Goal: Transaction & Acquisition: Purchase product/service

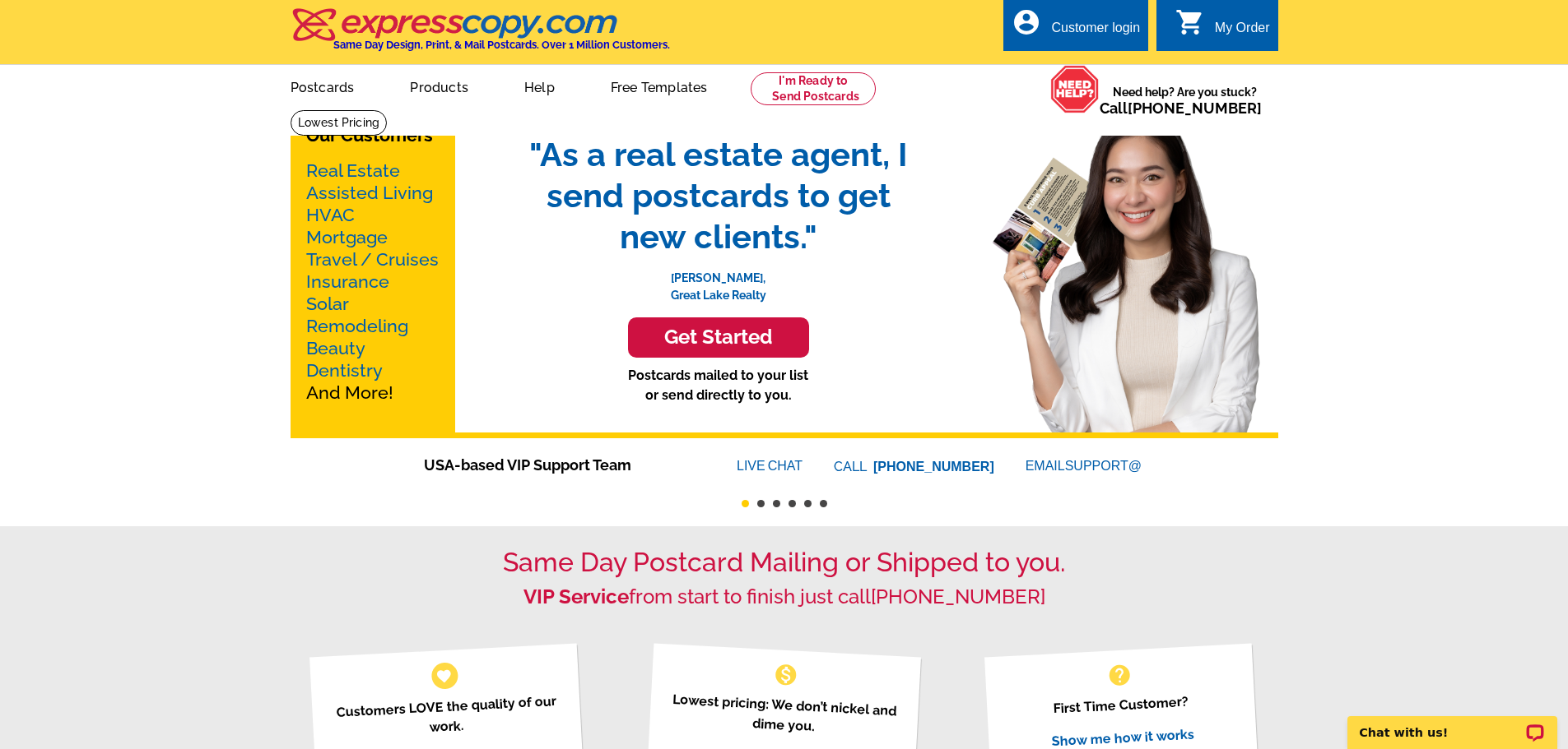
click at [359, 170] on link "Real Estate" at bounding box center [353, 170] width 94 height 20
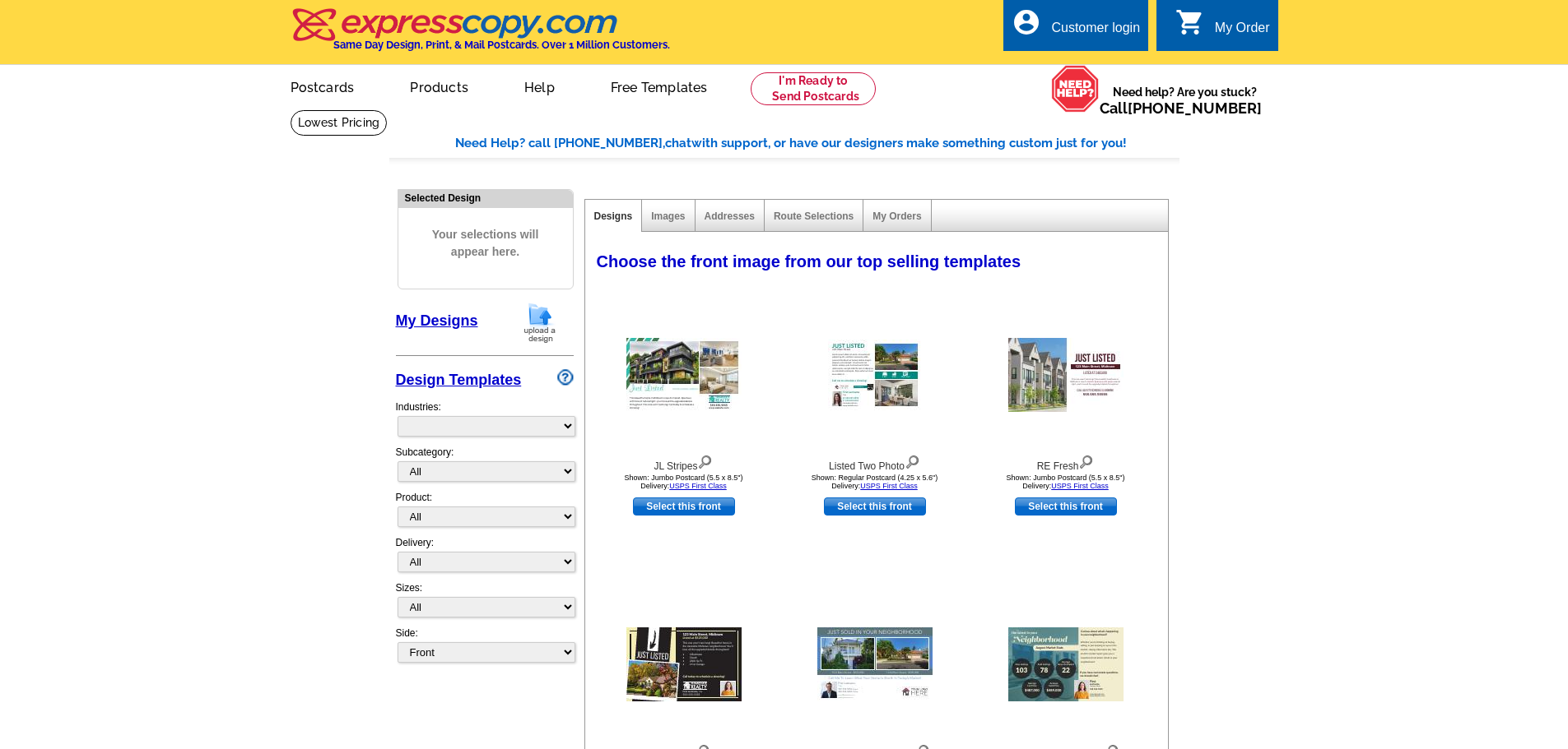
select select "785"
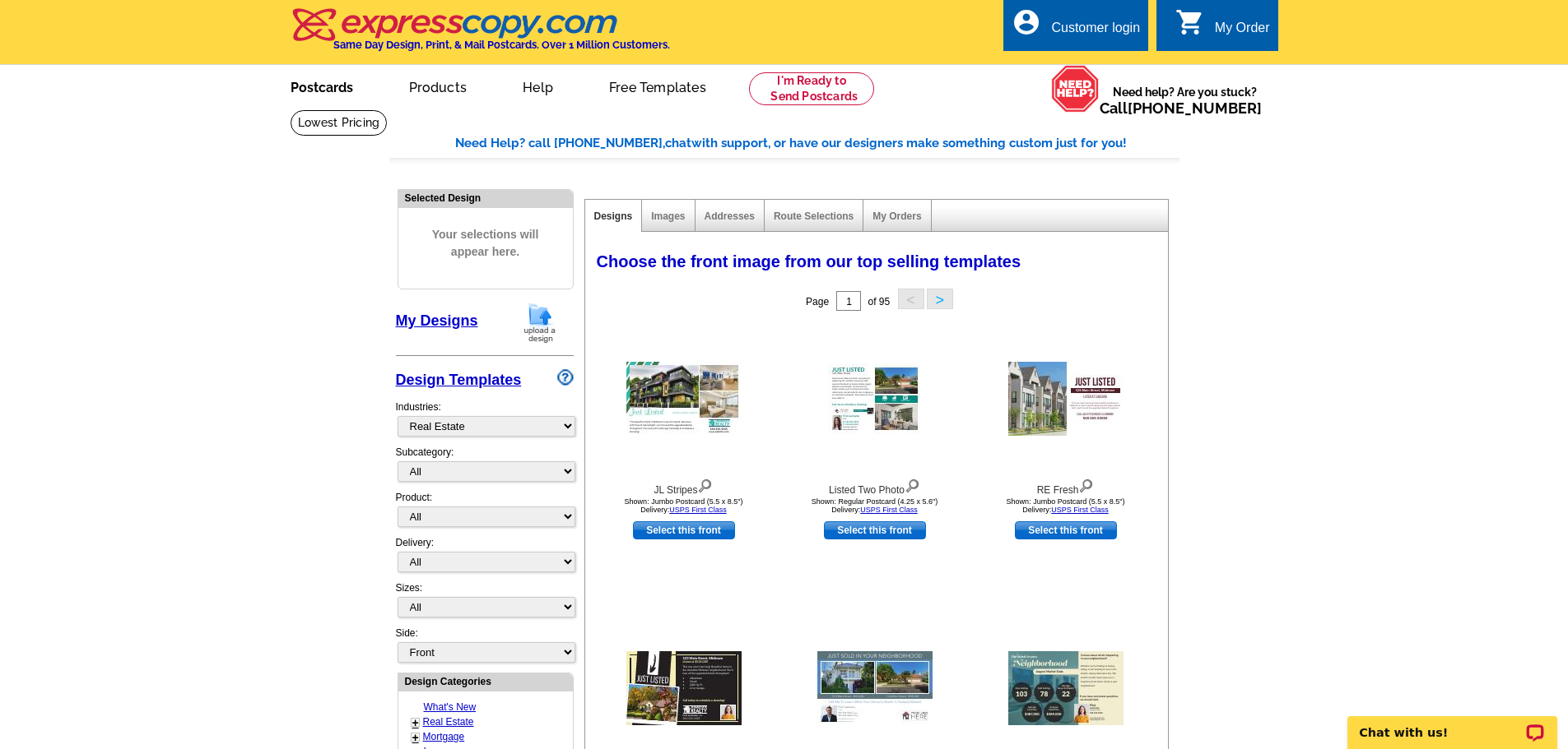
click at [326, 88] on link "Postcards" at bounding box center [321, 86] width 115 height 39
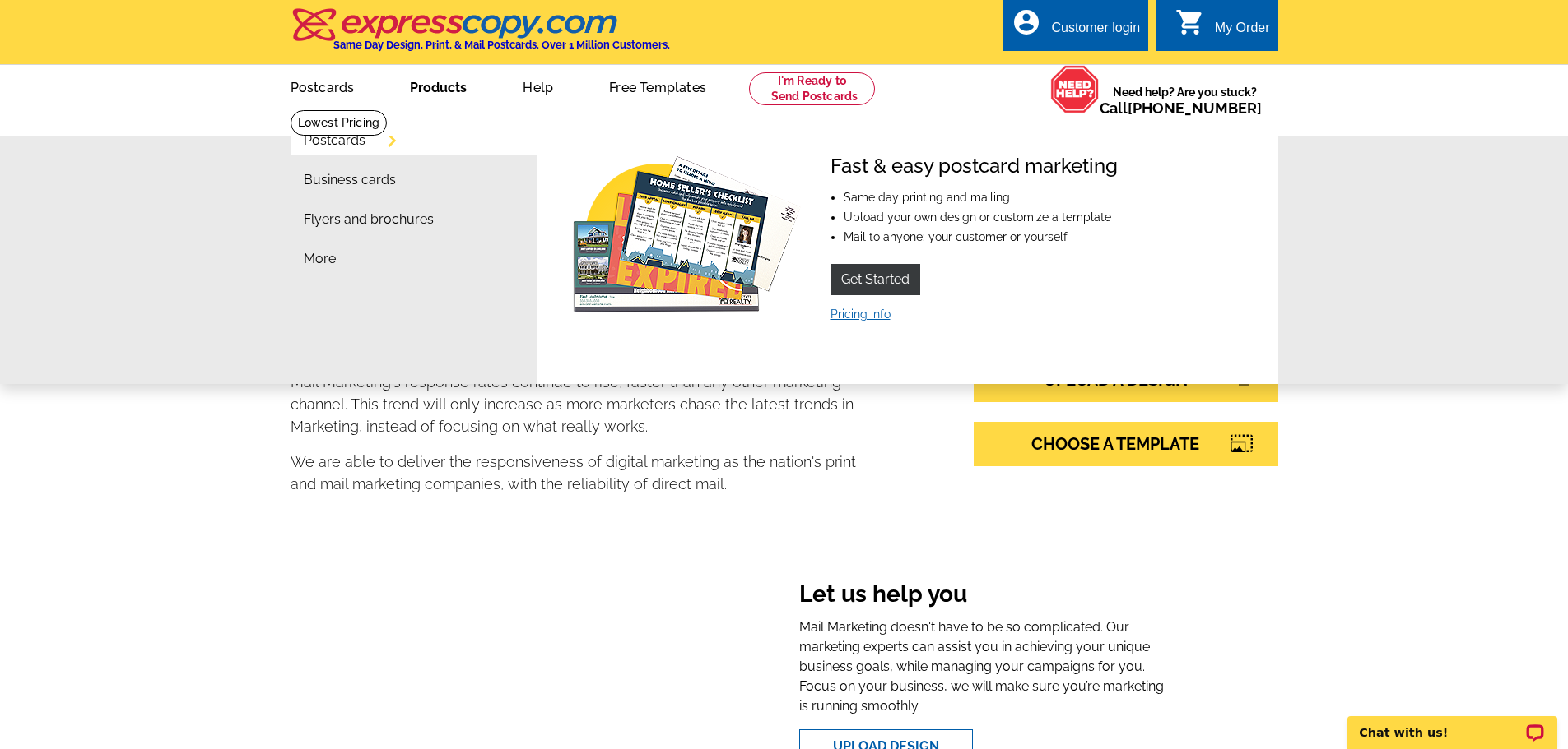
click at [855, 312] on link "Pricing info" at bounding box center [860, 314] width 60 height 13
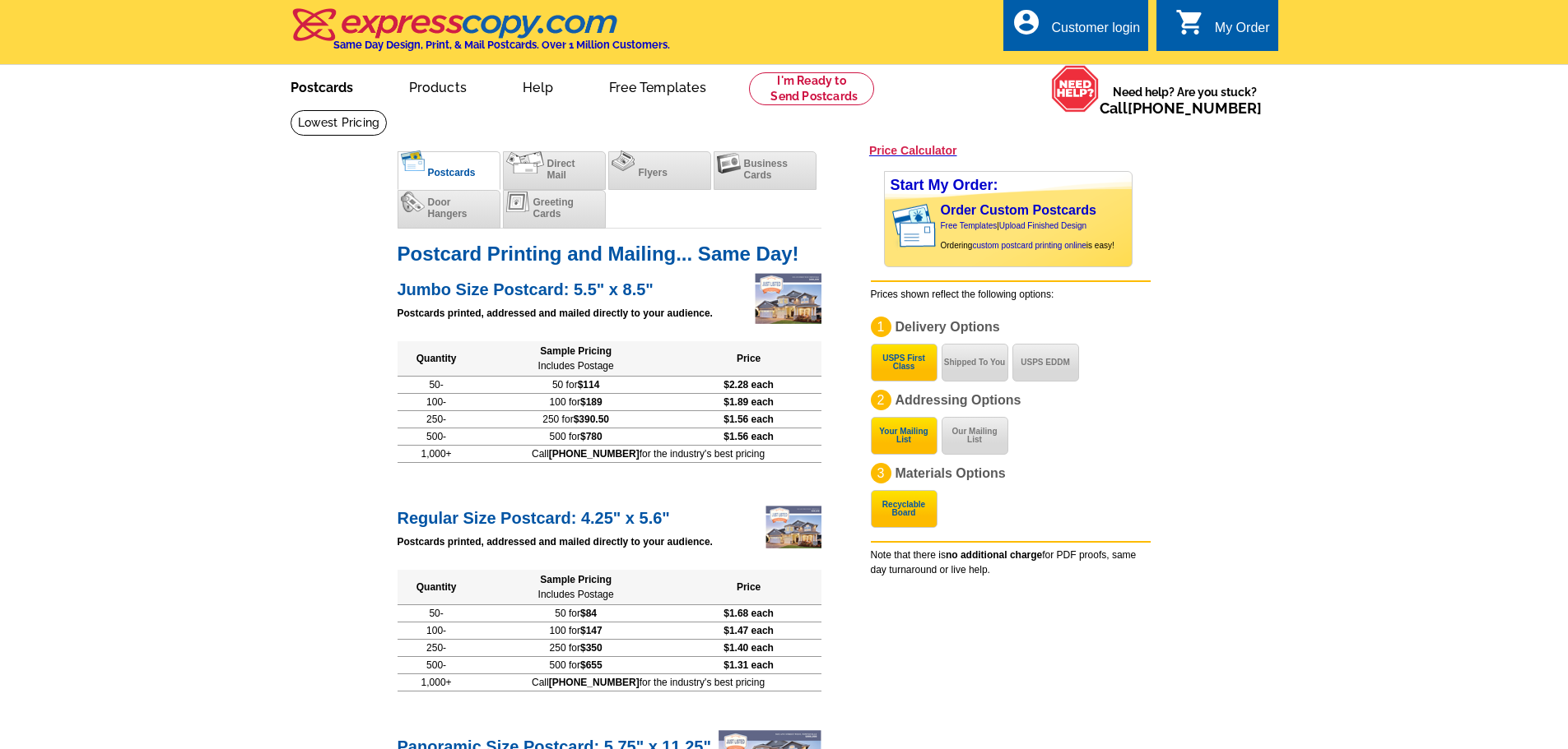
click at [304, 84] on link "Postcards" at bounding box center [321, 86] width 115 height 39
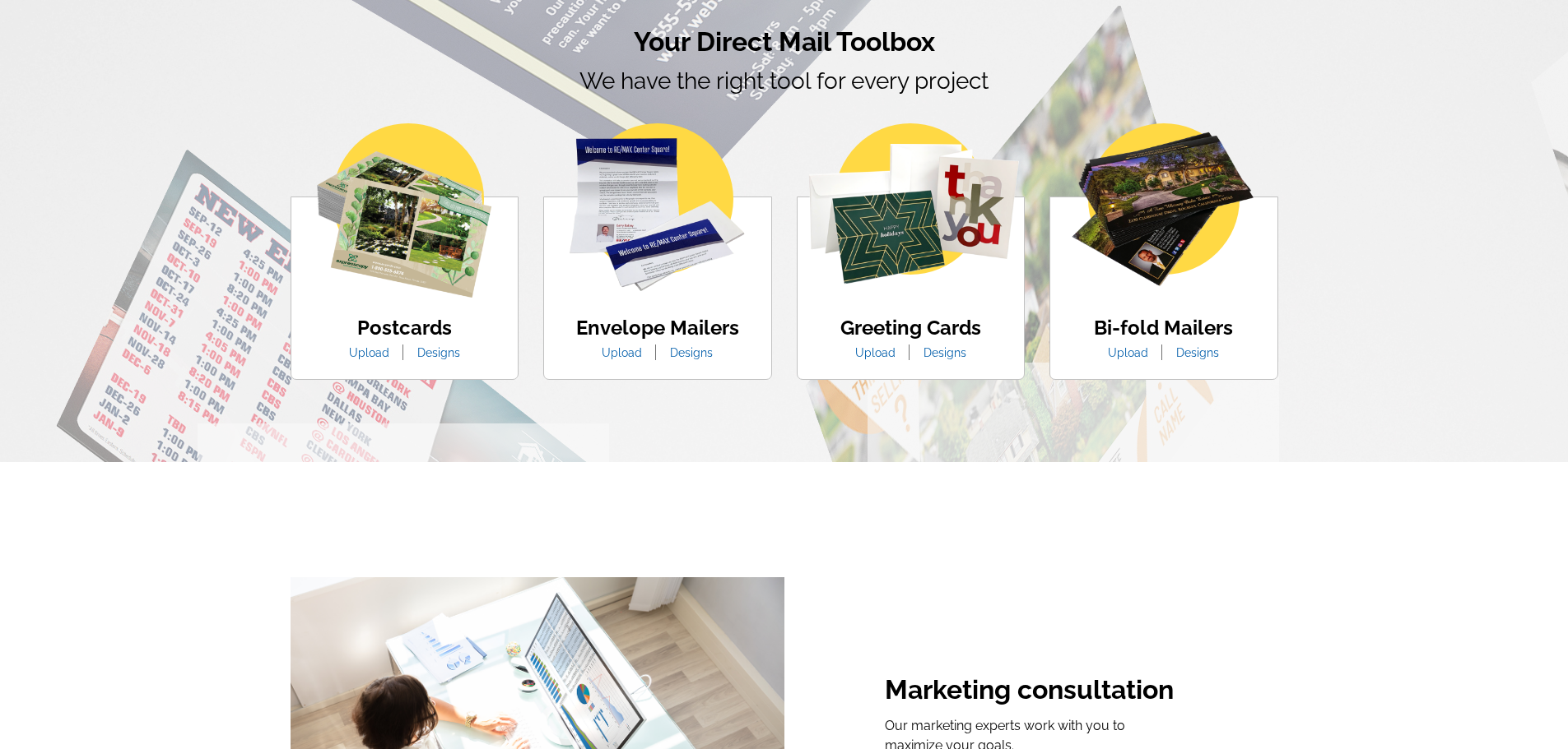
scroll to position [988, 0]
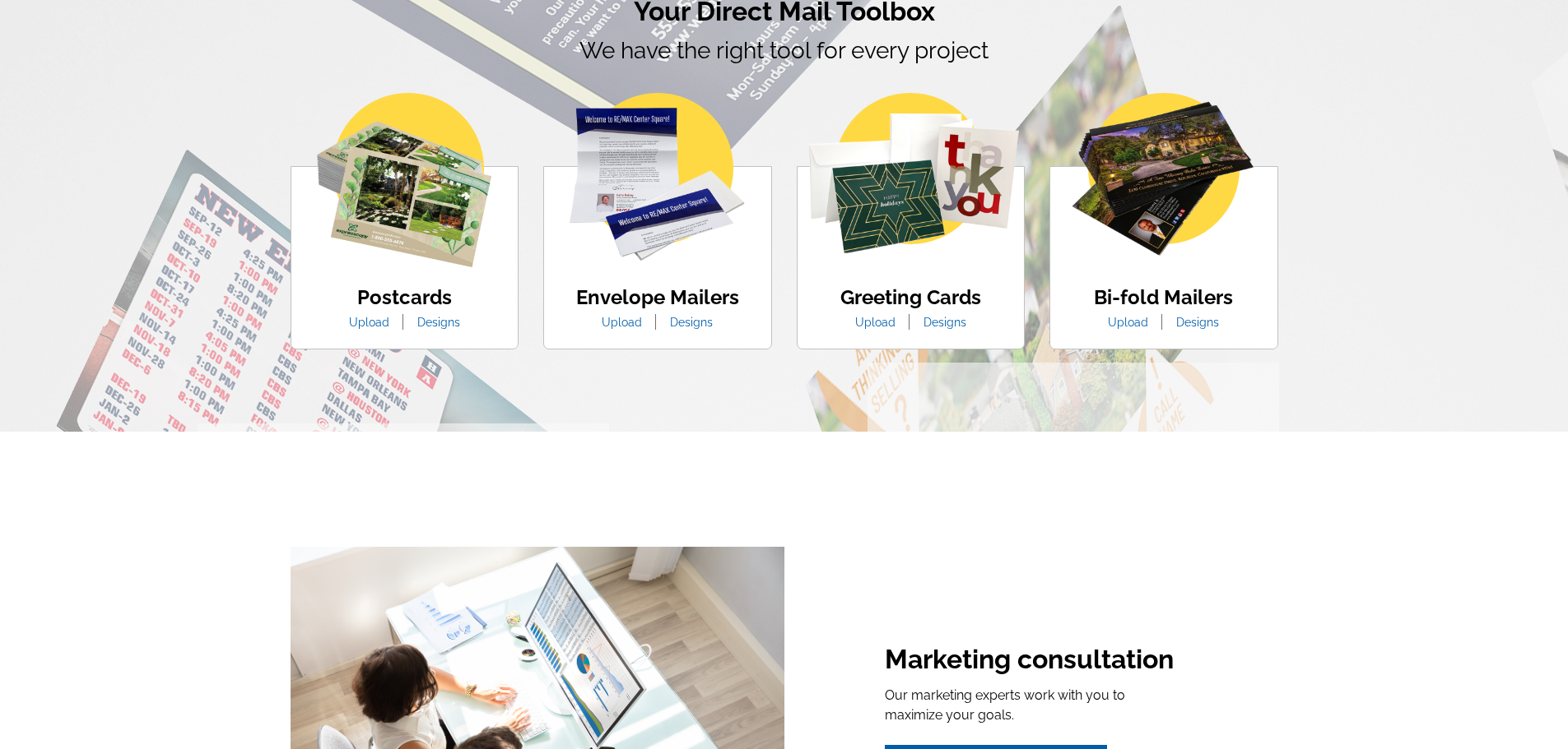
click at [366, 323] on link "Upload" at bounding box center [369, 322] width 65 height 13
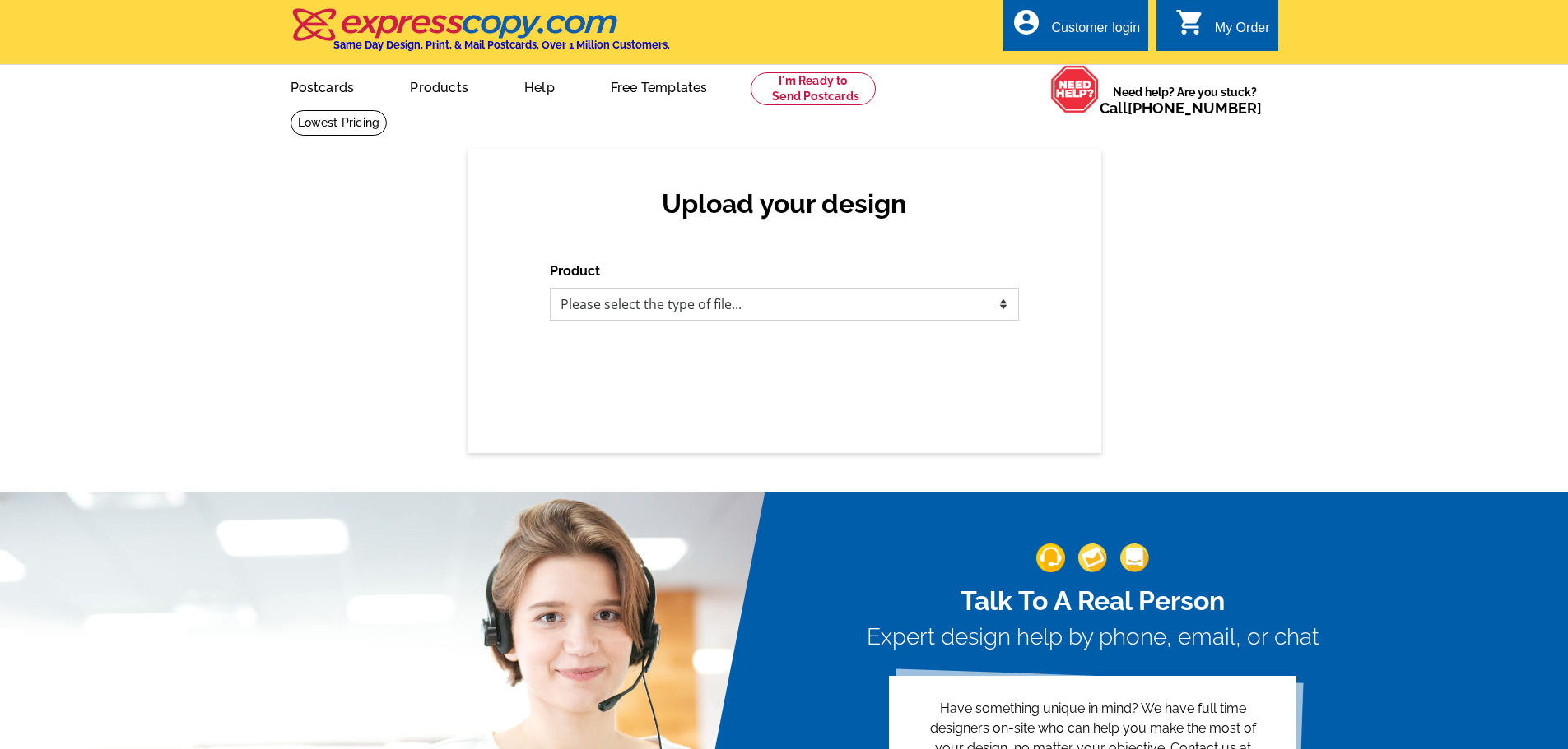
click at [954, 308] on select "Please select the type of file... Postcards Business Cards Letters and flyers G…" at bounding box center [784, 304] width 469 height 33
select select "1"
click at [550, 289] on select "Please select the type of file... Postcards Business Cards Letters and flyers G…" at bounding box center [784, 304] width 469 height 33
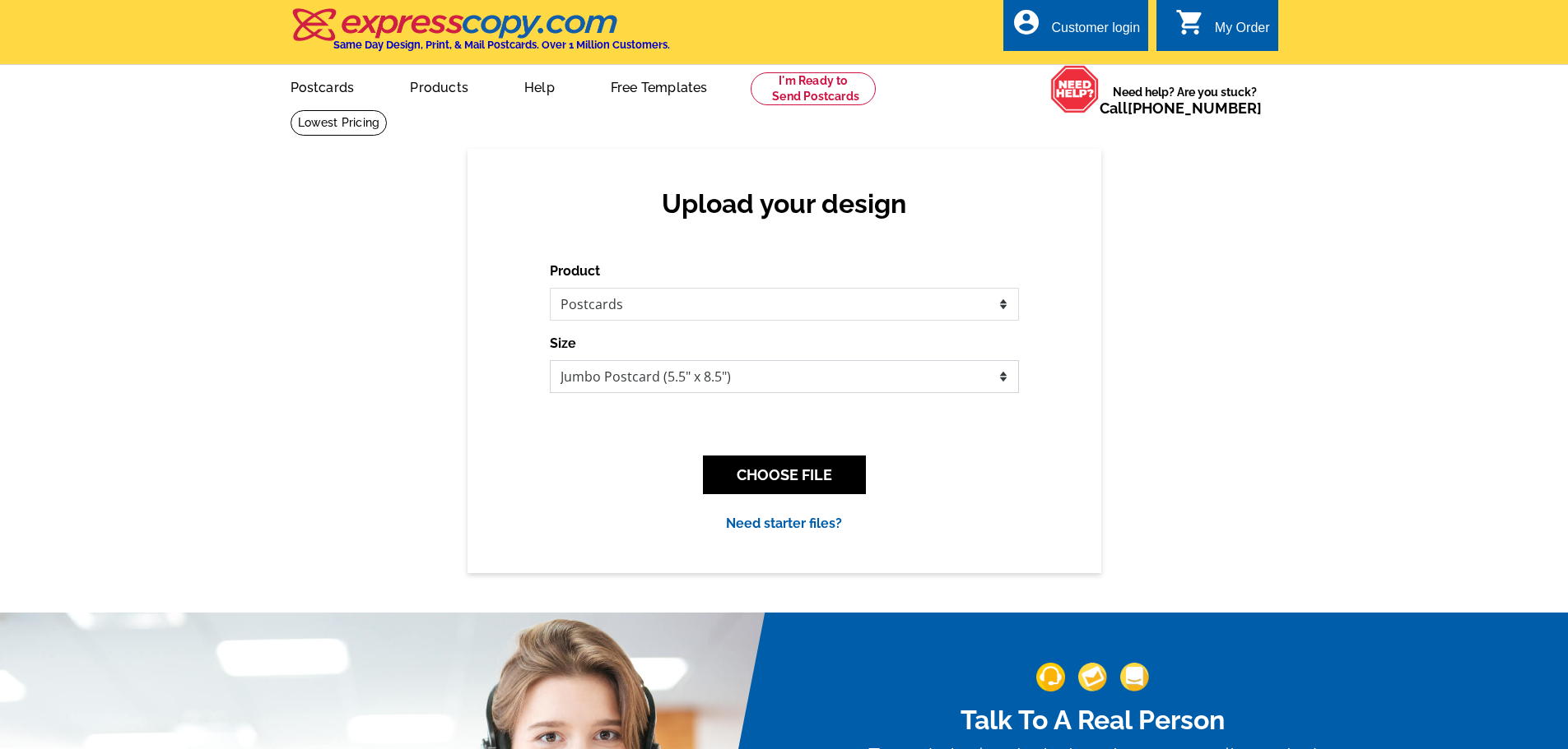
click at [942, 393] on select "Jumbo Postcard (5.5" x 8.5") Regular Postcard (4.25" x 5.6") Panoramic Postcard…" at bounding box center [784, 377] width 469 height 33
select select "1"
click at [550, 361] on select "Jumbo Postcard (5.5" x 8.5") Regular Postcard (4.25" x 5.6") Panoramic Postcard…" at bounding box center [784, 377] width 469 height 33
click at [828, 474] on button "CHOOSE FILE" at bounding box center [784, 475] width 163 height 39
click at [0, 0] on div "Back" at bounding box center [0, 0] width 0 height 0
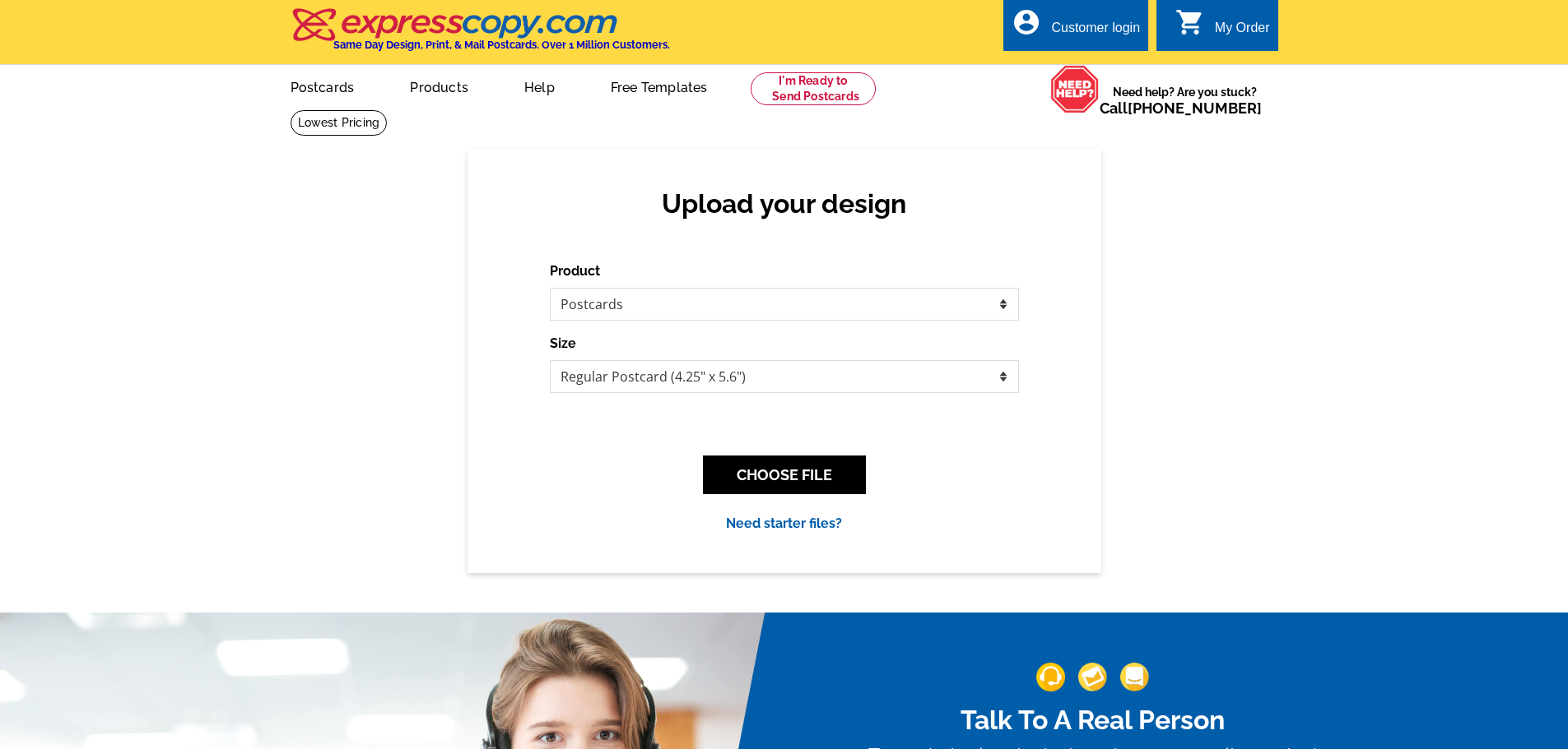
click at [796, 522] on link "Need starter files?" at bounding box center [784, 524] width 116 height 16
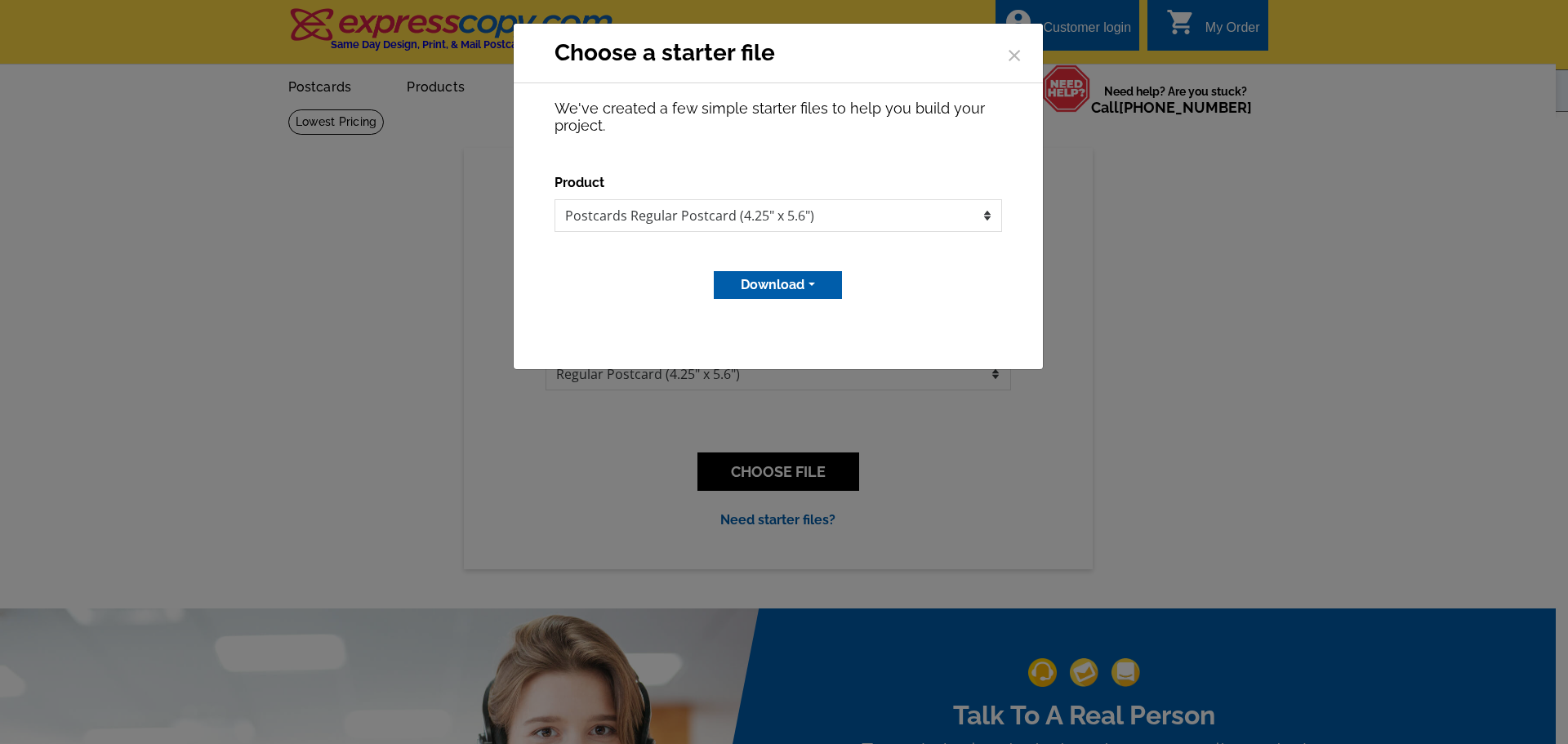
click at [811, 287] on button "Download" at bounding box center [777, 285] width 128 height 28
click at [936, 287] on div "Download MS Publisher file Adobe PDF file" at bounding box center [778, 285] width 448 height 28
click at [1019, 50] on span "×" at bounding box center [1014, 53] width 17 height 44
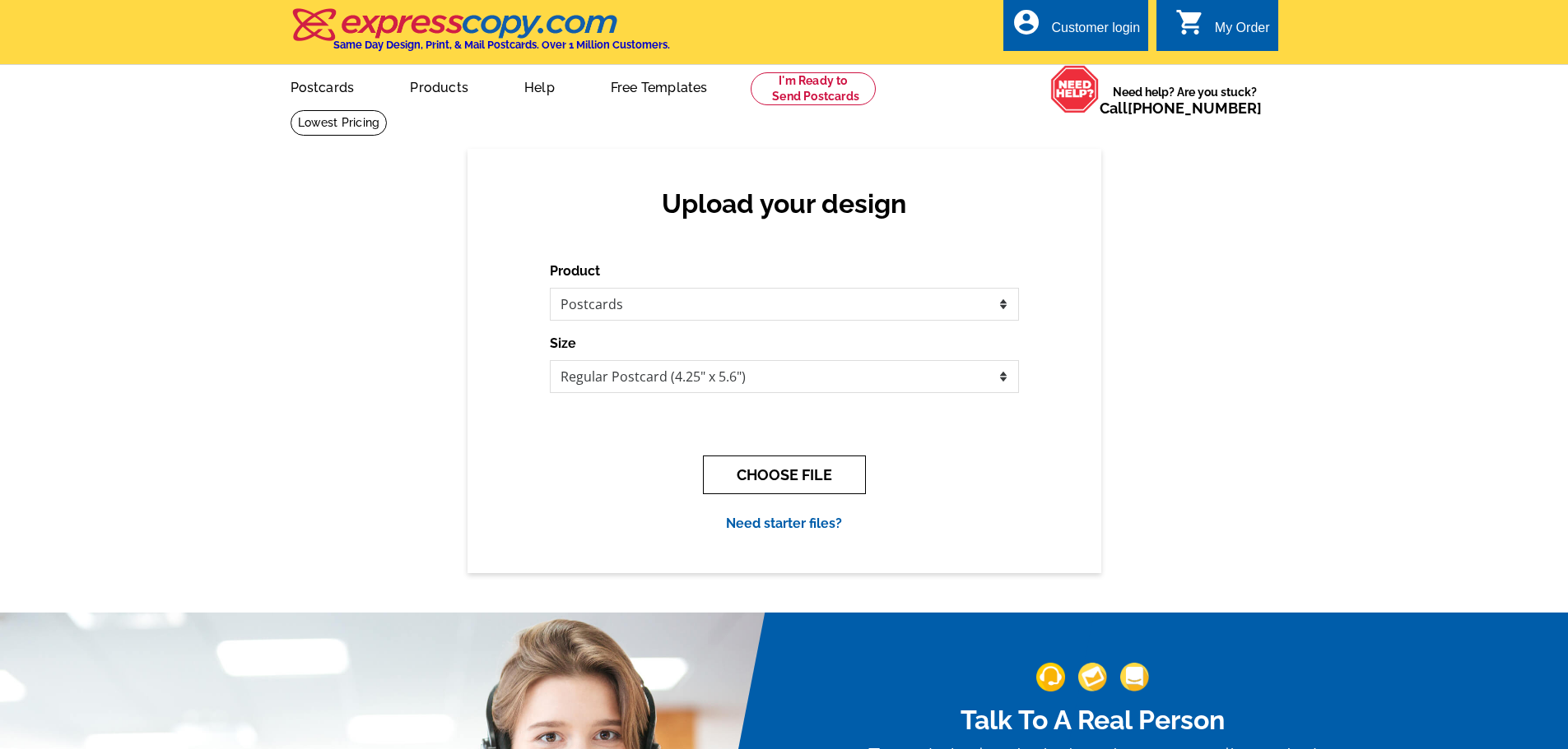
click at [815, 482] on button "CHOOSE FILE" at bounding box center [784, 475] width 163 height 39
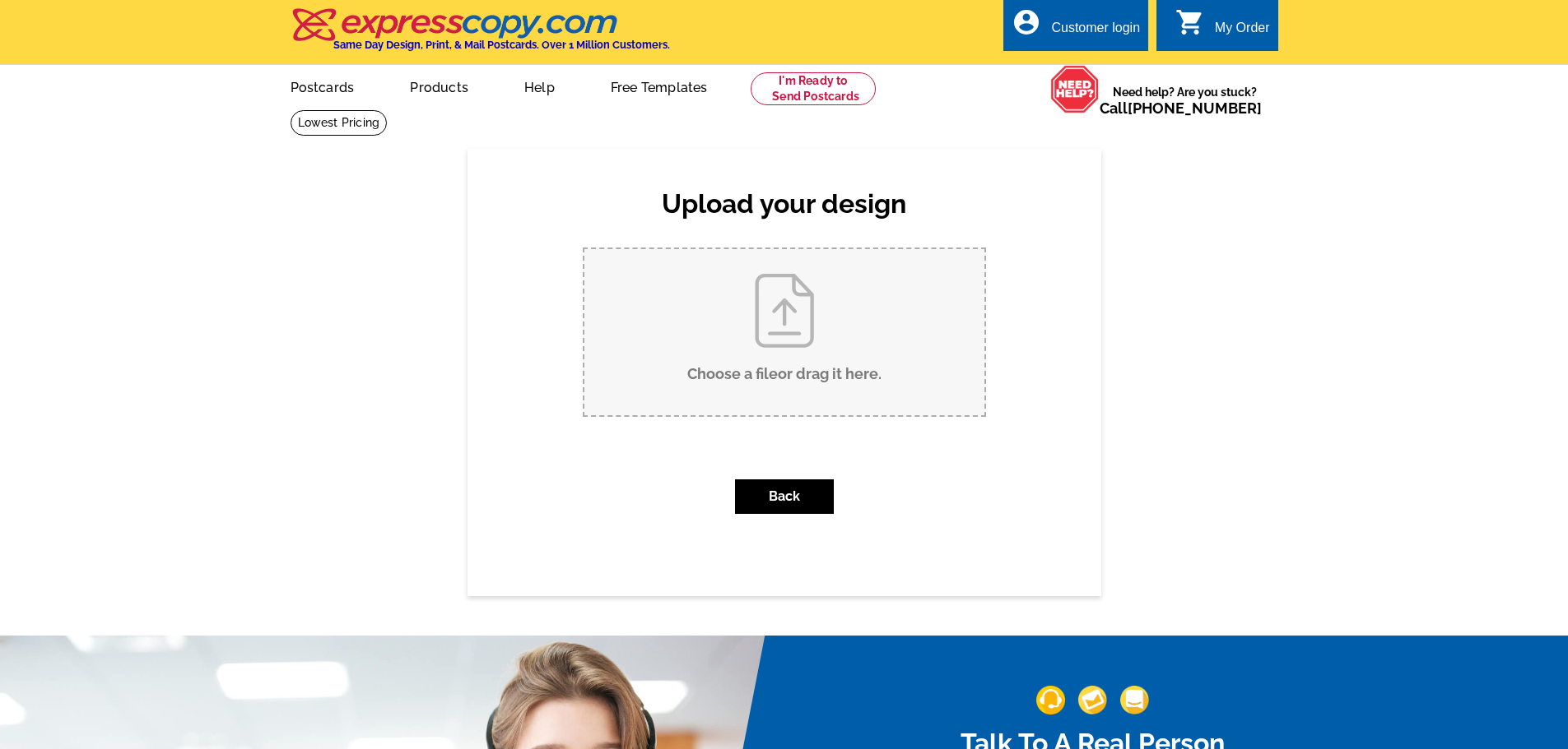
click at [150, 330] on div "Upload your design Product Please select the type of file... Postcards Business…" at bounding box center [784, 372] width 1568 height 446
click at [1056, 28] on div "Customer login" at bounding box center [1095, 32] width 89 height 23
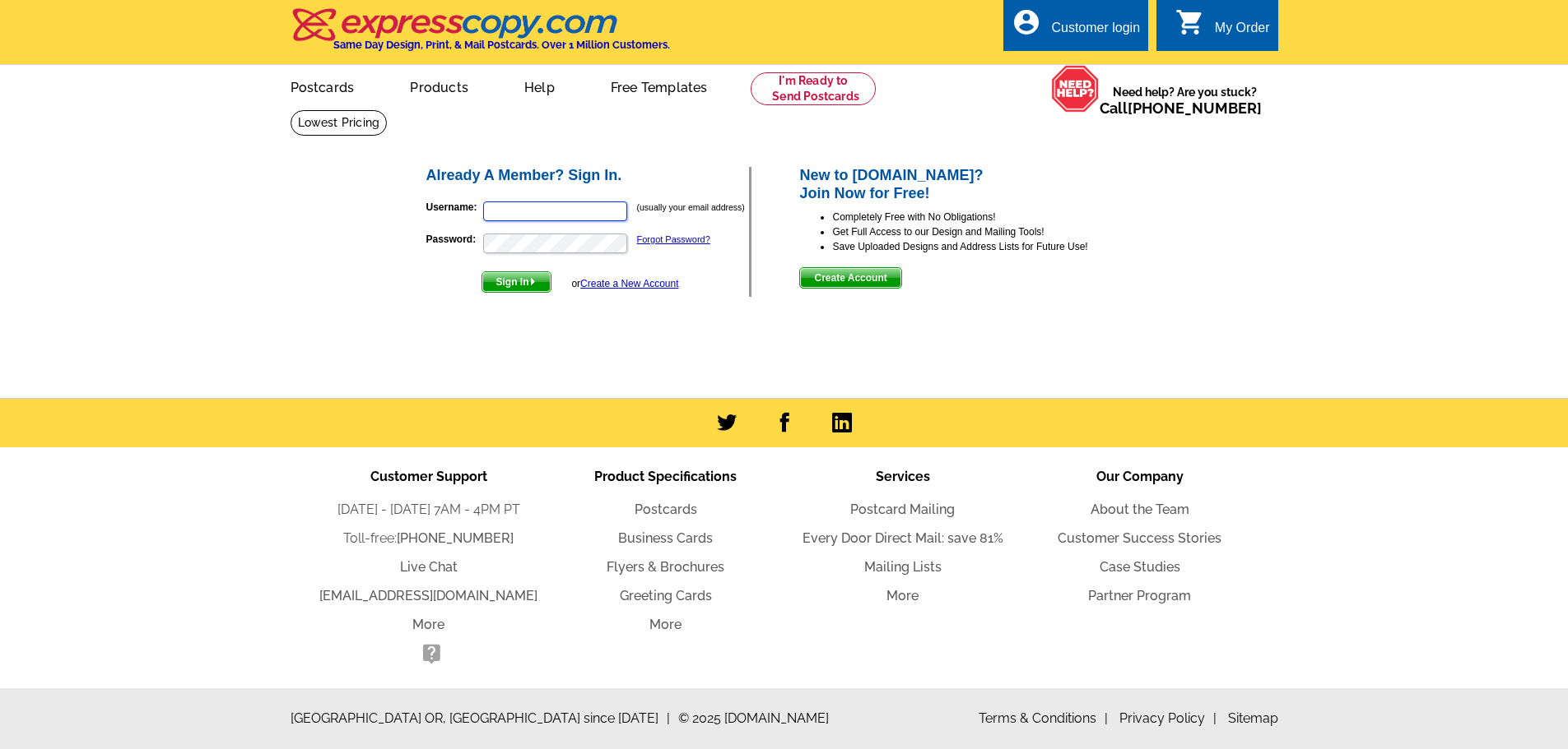
click at [617, 212] on input "Username:" at bounding box center [555, 211] width 144 height 20
type input "[EMAIL_ADDRESS][DOMAIN_NAME]"
click at [543, 280] on span "Sign In" at bounding box center [517, 282] width 68 height 20
